Goal: Book appointment/travel/reservation

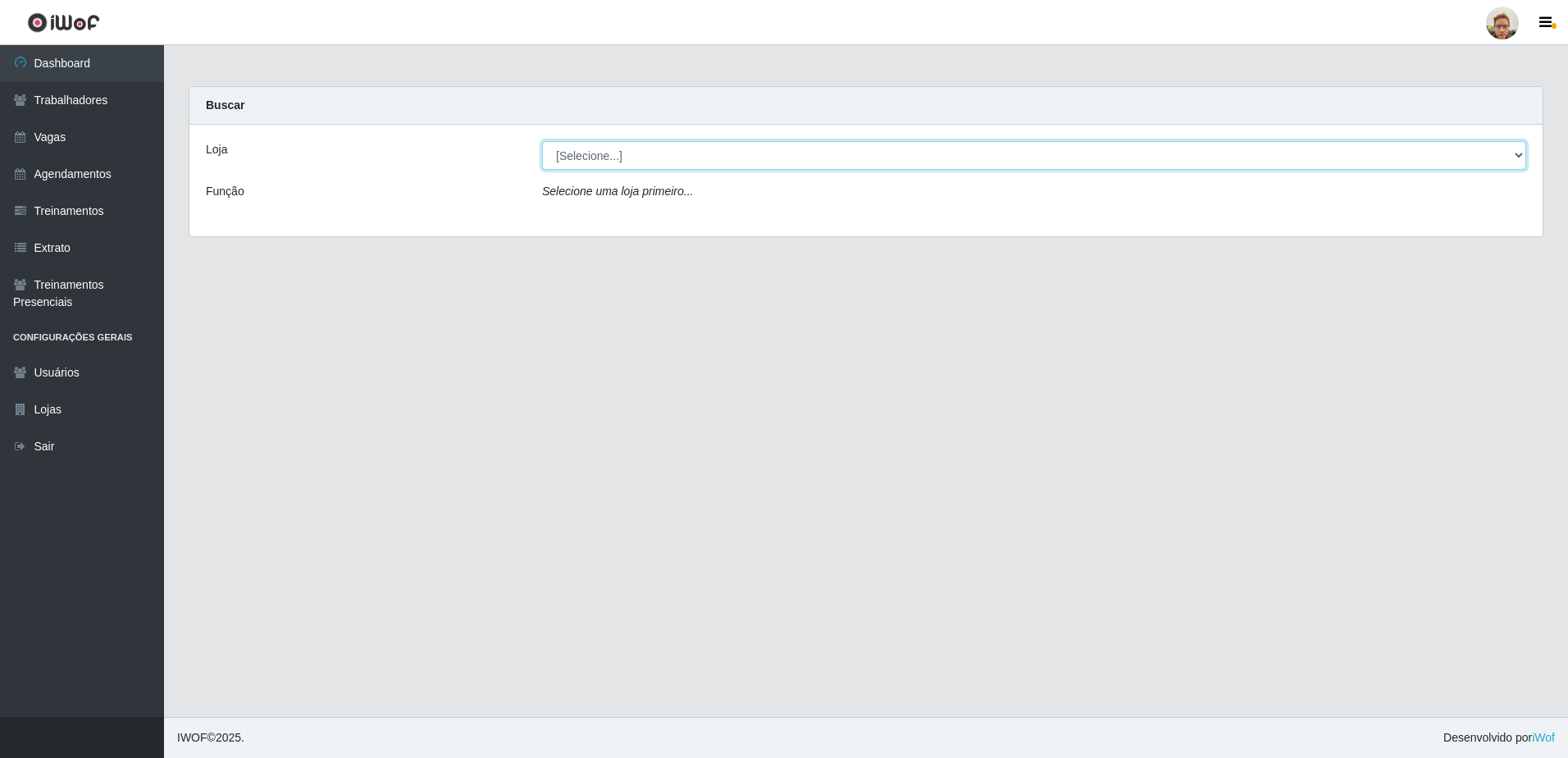
click at [660, 151] on select "[Selecione...] [GEOGRAPHIC_DATA][PERSON_NAME]" at bounding box center [1034, 155] width 984 height 29
select select "168"
click at [542, 141] on select "[Selecione...] [GEOGRAPHIC_DATA][PERSON_NAME]" at bounding box center [1034, 155] width 984 height 29
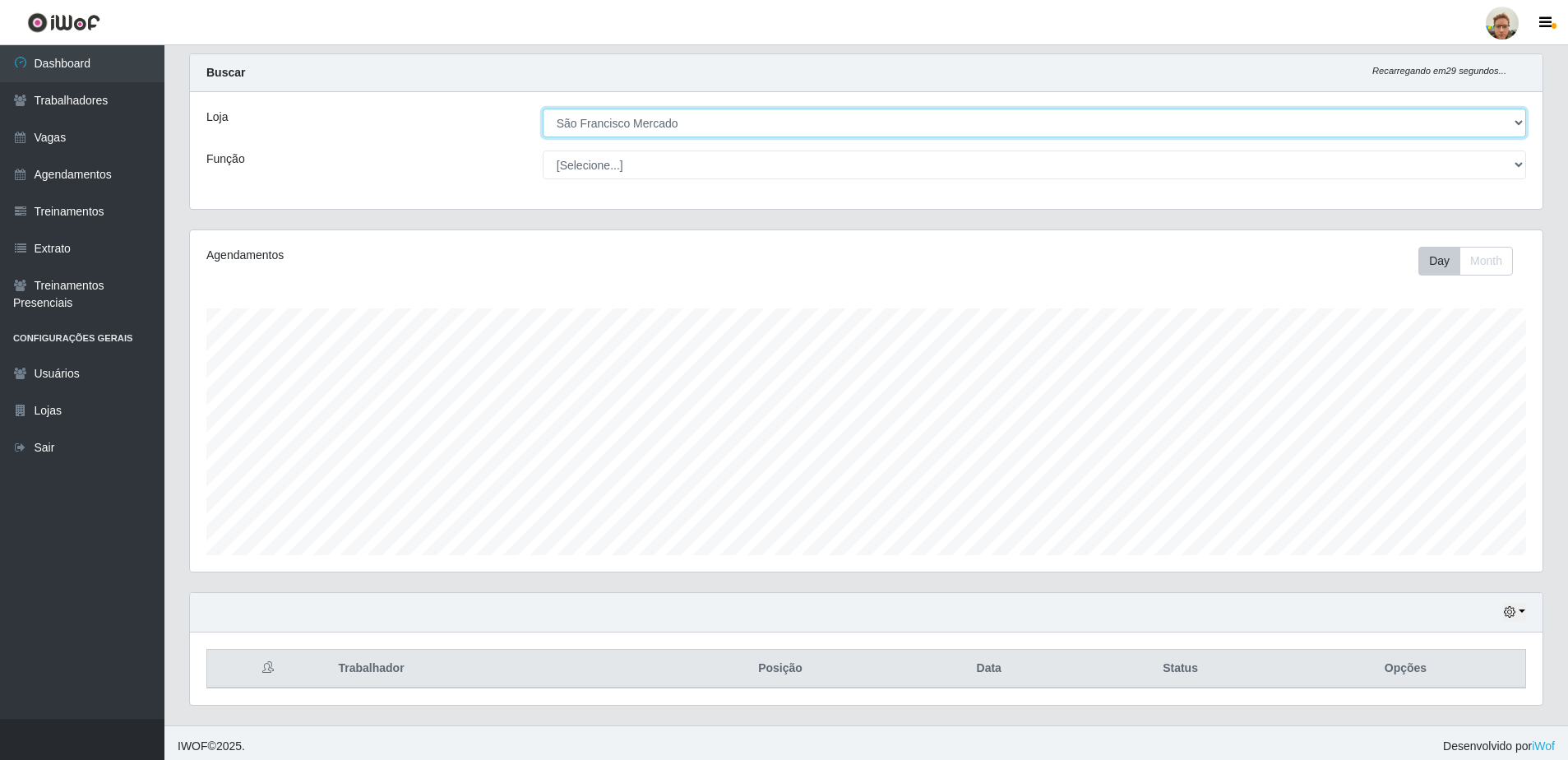
scroll to position [40, 0]
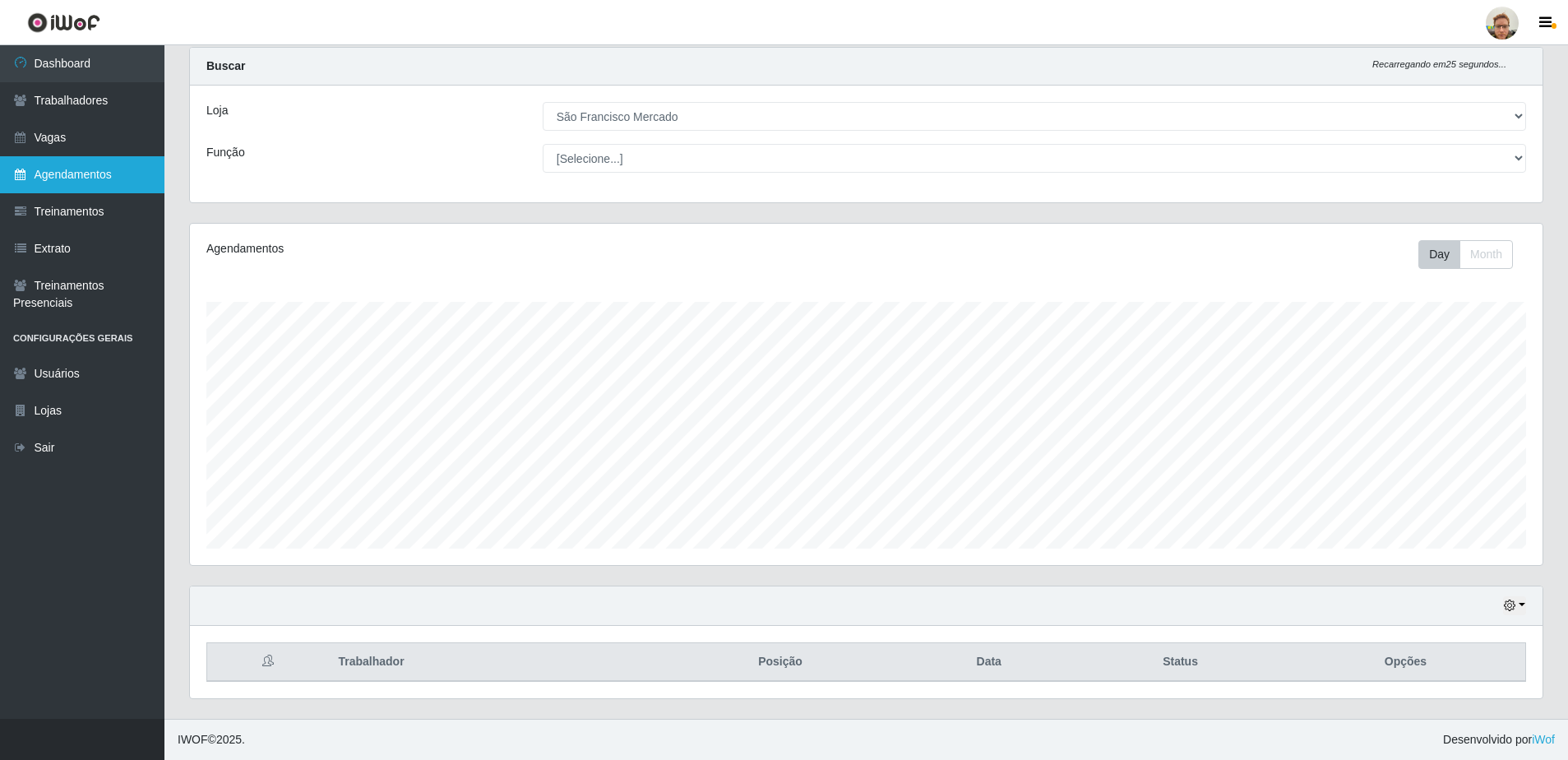
click at [91, 173] on link "Agendamentos" at bounding box center [82, 174] width 164 height 37
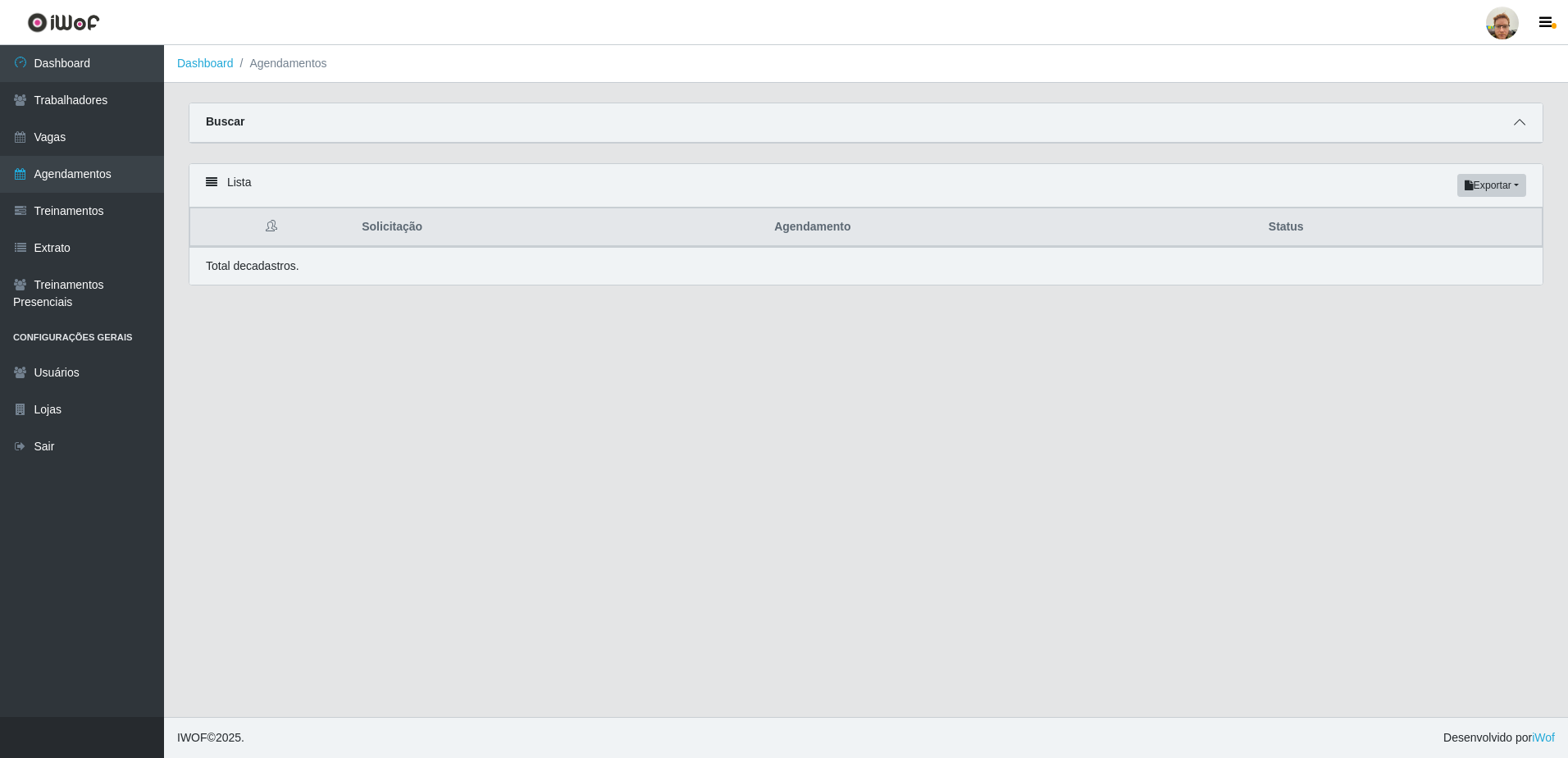
click at [1517, 123] on icon at bounding box center [1519, 122] width 11 height 11
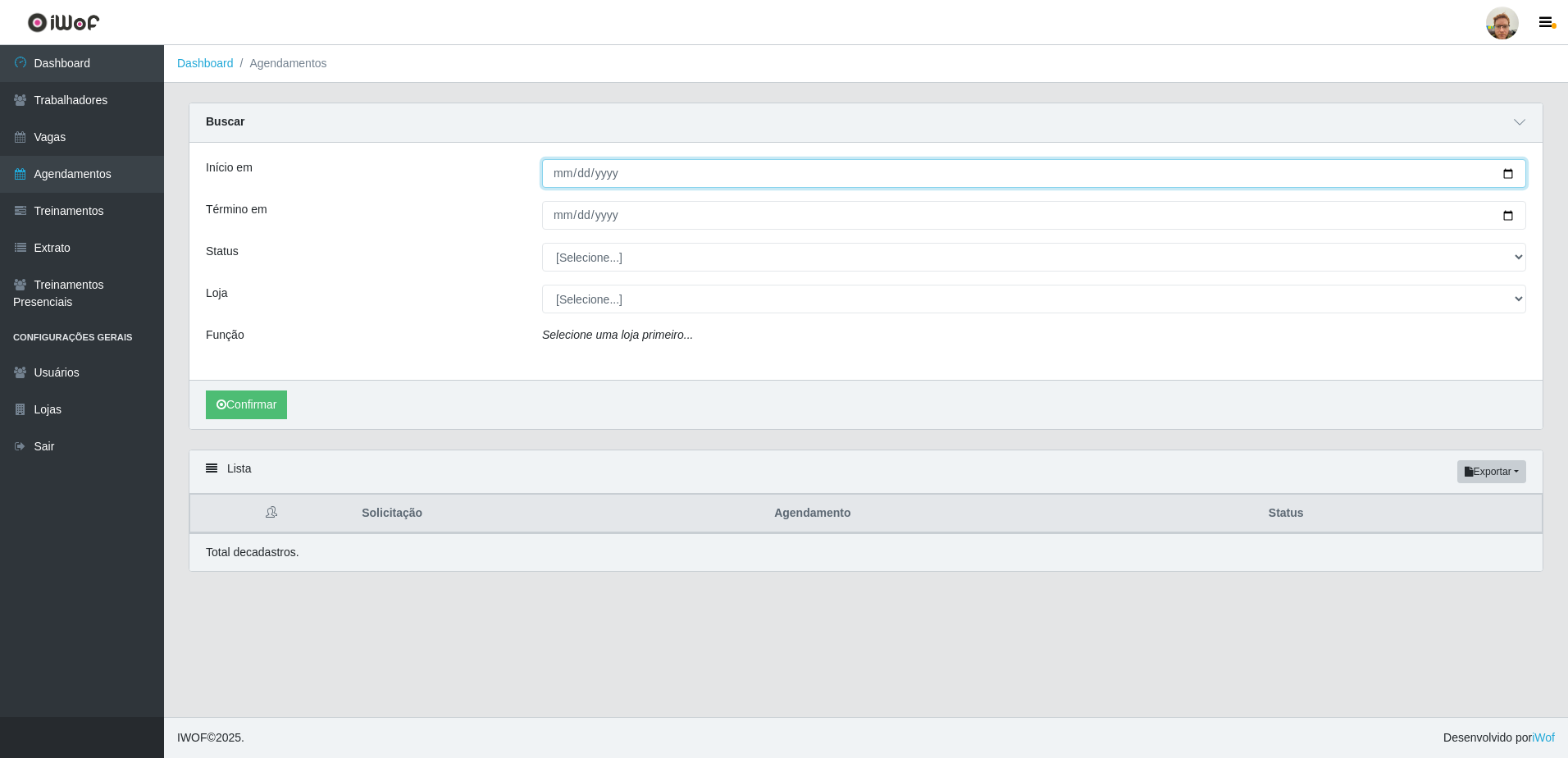
click at [1508, 175] on input "Início em" at bounding box center [1034, 173] width 984 height 29
type input "[DATE]"
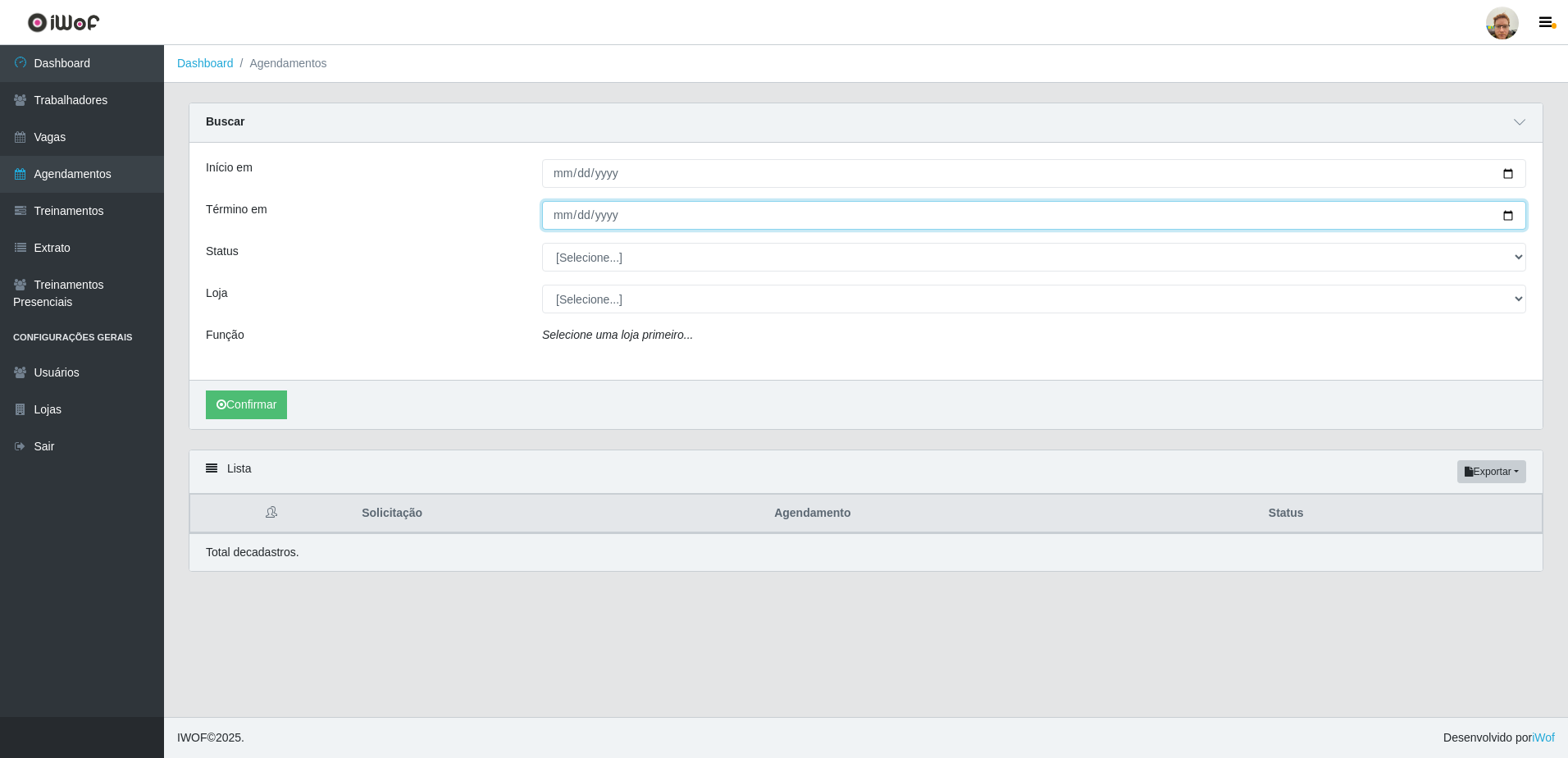
click at [1506, 217] on input "Término em" at bounding box center [1034, 215] width 984 height 29
click at [1502, 218] on input "[DATE]" at bounding box center [1034, 215] width 984 height 29
type input "[DATE]"
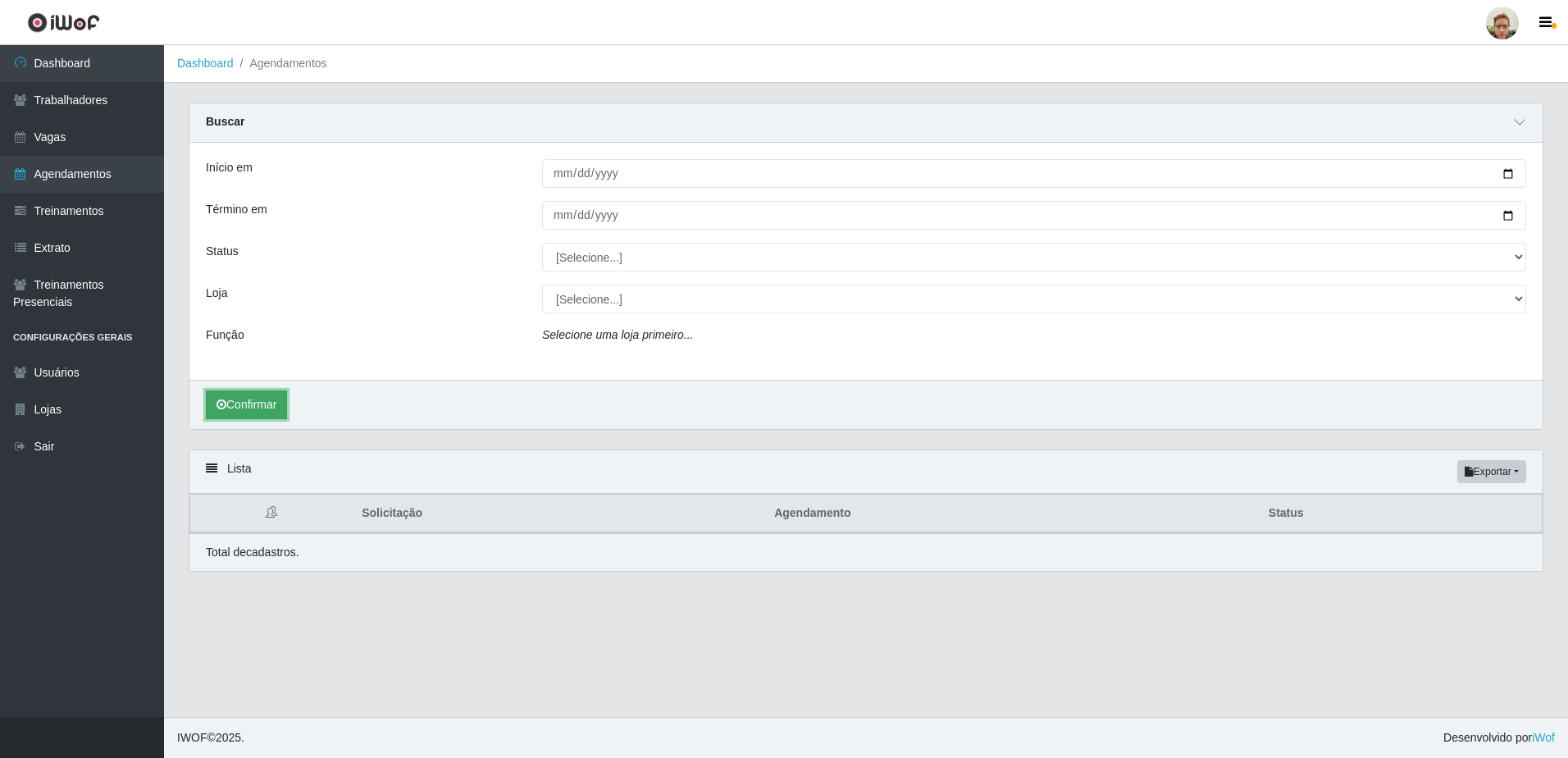
click at [241, 403] on button "Confirmar" at bounding box center [246, 404] width 81 height 29
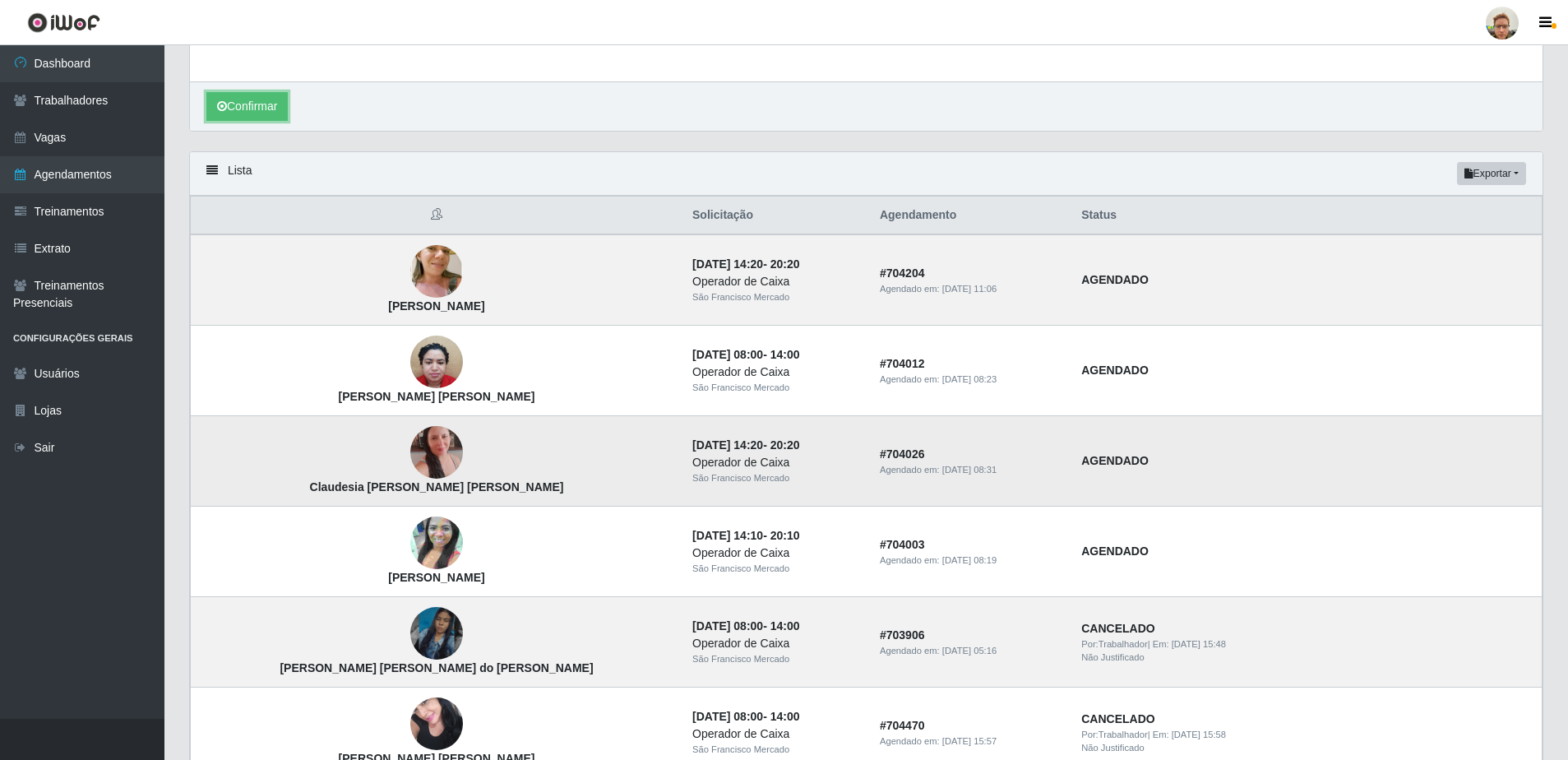
scroll to position [329, 0]
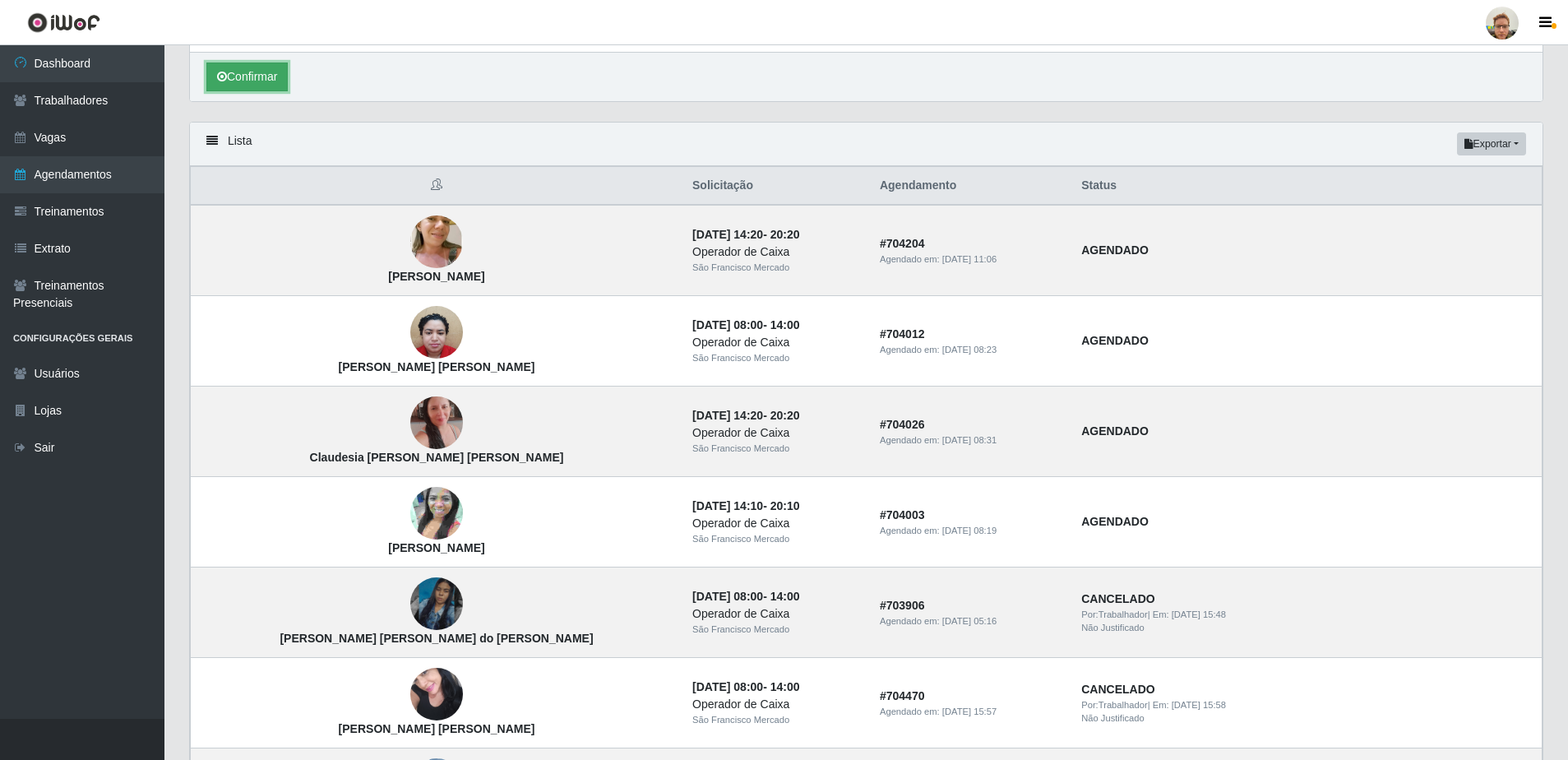
click at [277, 85] on button "Confirmar" at bounding box center [247, 76] width 81 height 29
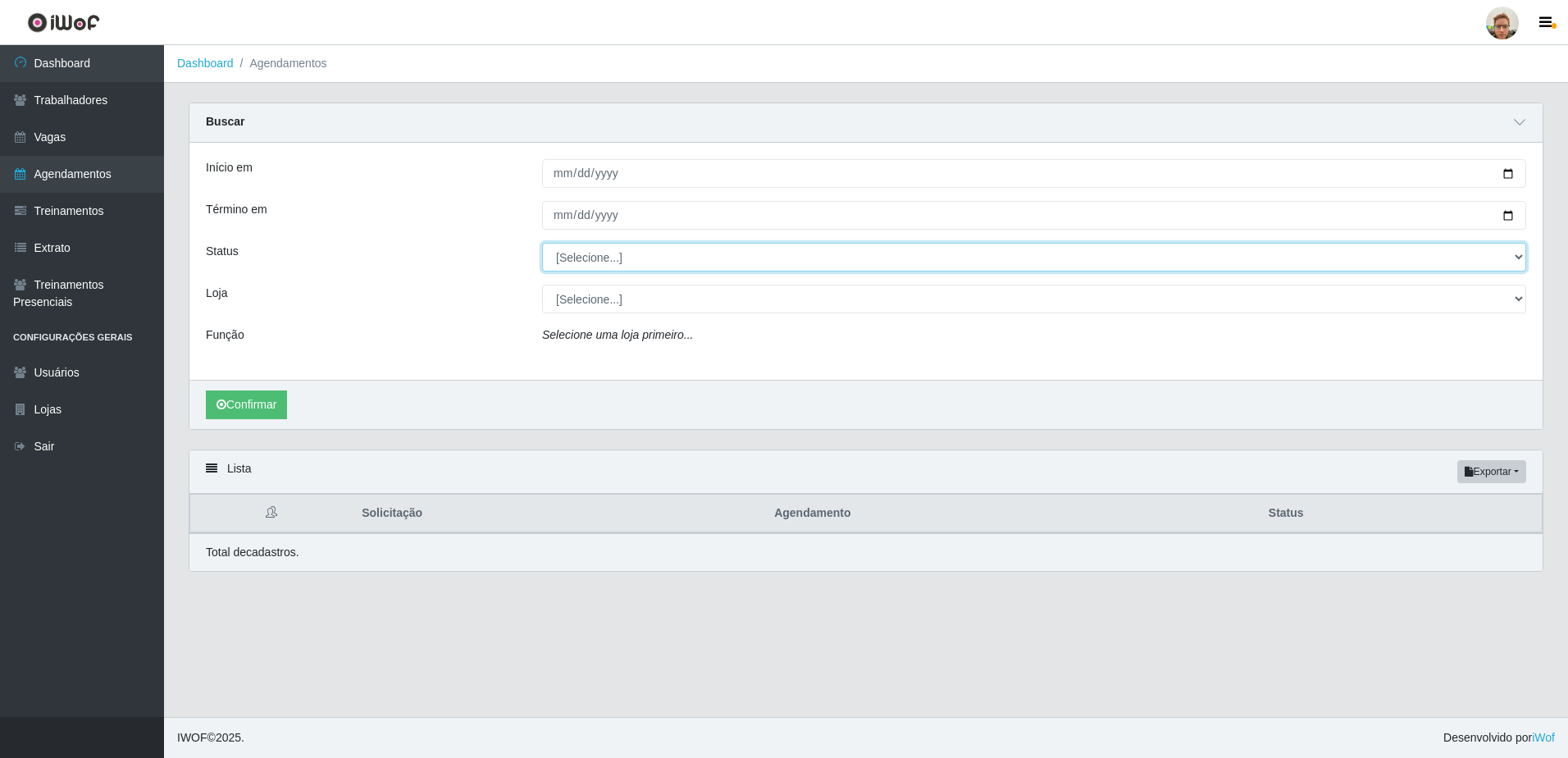
drag, startPoint x: 624, startPoint y: 254, endPoint x: 599, endPoint y: 270, distance: 29.7
click at [624, 254] on select "[Selecione...] AGENDADO AGUARDANDO LIBERAR EM ANDAMENTO EM REVISÃO FINALIZADO C…" at bounding box center [1034, 257] width 984 height 29
select select "AGENDADO"
click at [542, 244] on select "[Selecione...] AGENDADO AGUARDANDO LIBERAR EM ANDAMENTO EM REVISÃO FINALIZADO C…" at bounding box center [1034, 257] width 984 height 29
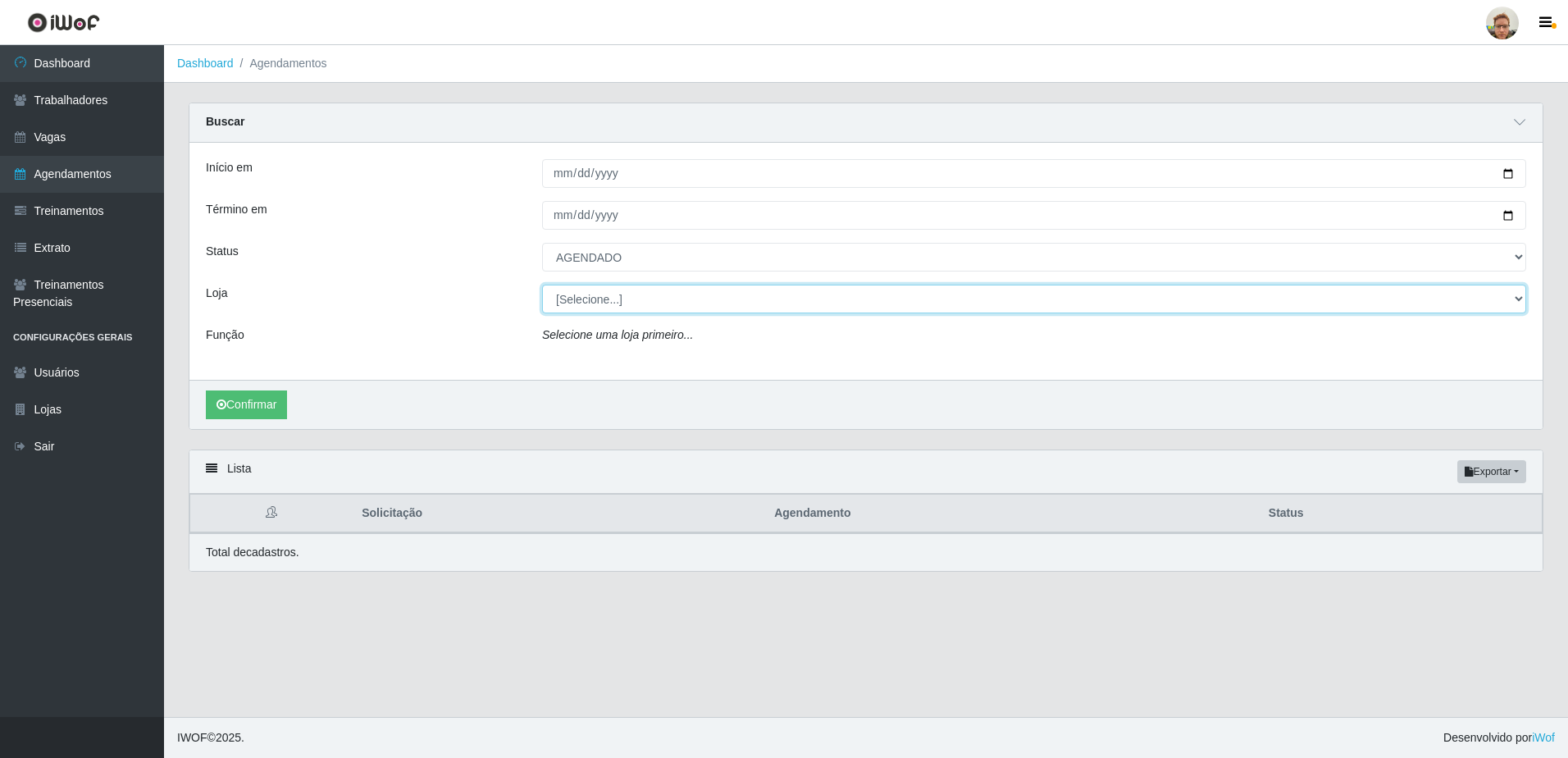
click at [600, 303] on select "[Selecione...] [GEOGRAPHIC_DATA][PERSON_NAME]" at bounding box center [1034, 299] width 984 height 29
select select "168"
click at [542, 286] on select "[Selecione...] [GEOGRAPHIC_DATA][PERSON_NAME]" at bounding box center [1034, 299] width 984 height 29
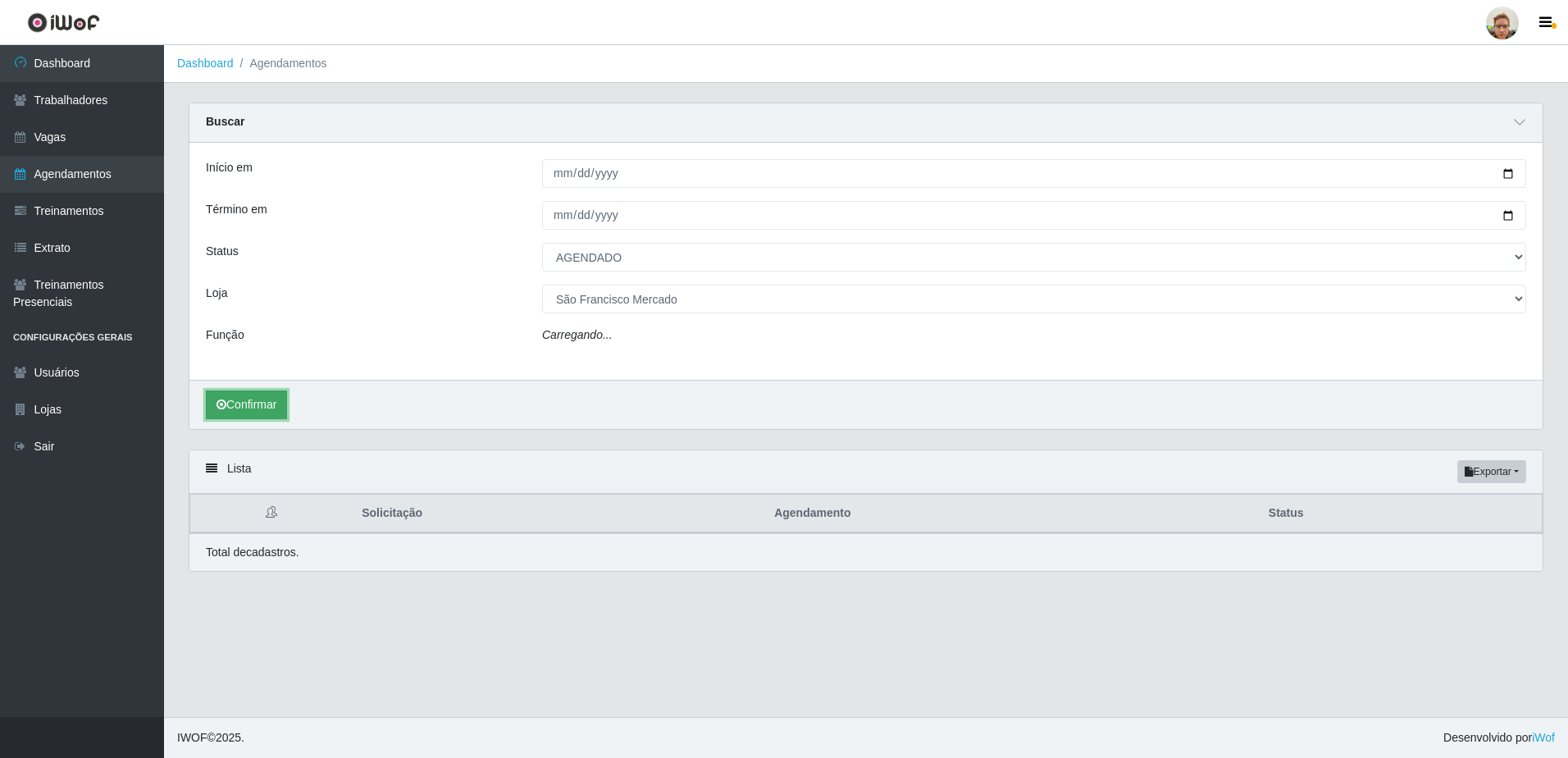
click at [253, 403] on button "Confirmar" at bounding box center [246, 404] width 81 height 29
